Goal: Check status: Check status

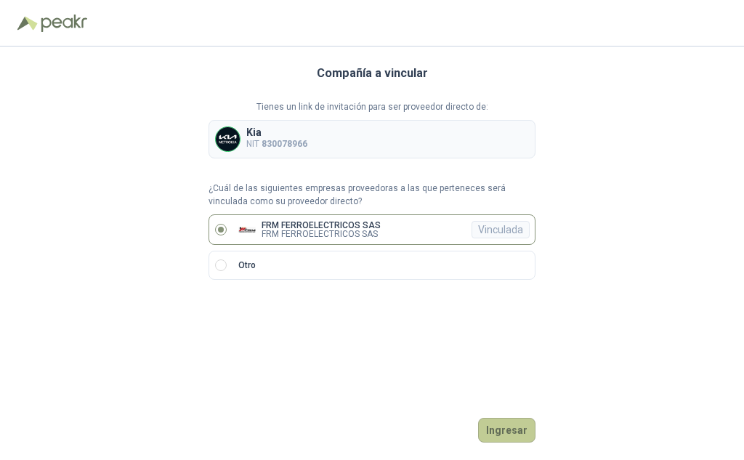
click at [504, 432] on button "Ingresar" at bounding box center [506, 430] width 57 height 25
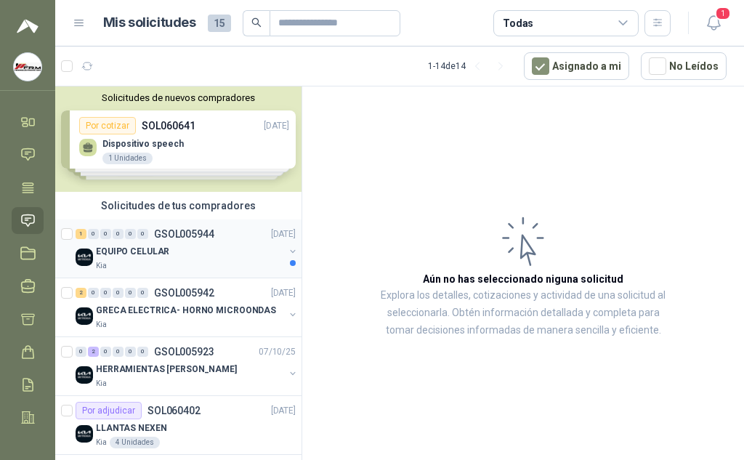
click at [154, 252] on p "EQUIPO CELULAR" at bounding box center [132, 252] width 73 height 14
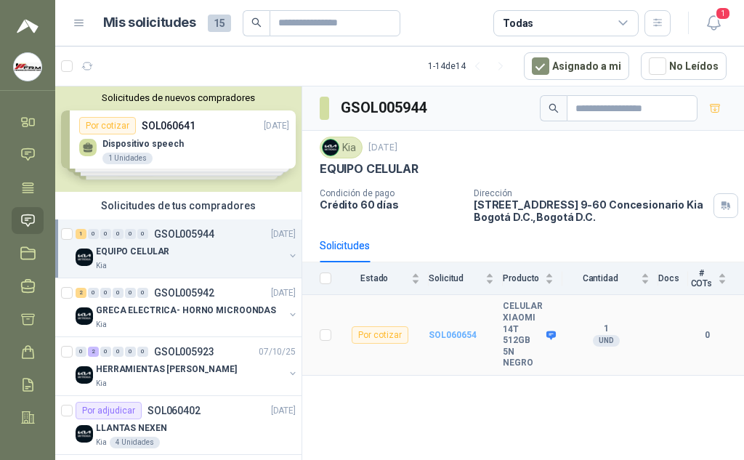
click at [453, 336] on b "SOL060654" at bounding box center [453, 335] width 48 height 10
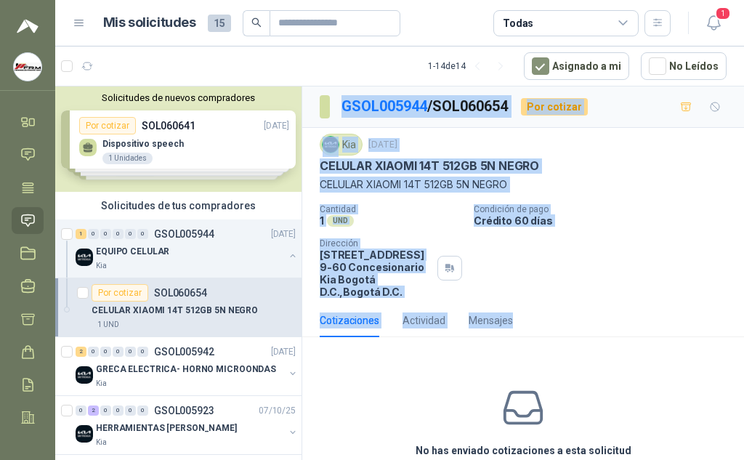
drag, startPoint x: 536, startPoint y: 327, endPoint x: 314, endPoint y: 106, distance: 313.5
click at [314, 106] on div "GSOL005944 / SOL060654 Por cotizar Kia [DATE] CELULAR XIAOMI 14T 512GB 5N NEGRO…" at bounding box center [523, 310] width 442 height 448
copy div "GSOL005944 / SOL060654 Por cotizar Kia [DATE] CELULAR XIAOMI 14T 512GB 5N NEGRO…"
click at [638, 177] on p "CELULAR XIAOMI 14T 512GB 5N NEGRO" at bounding box center [523, 185] width 407 height 16
